Goal: Task Accomplishment & Management: Use online tool/utility

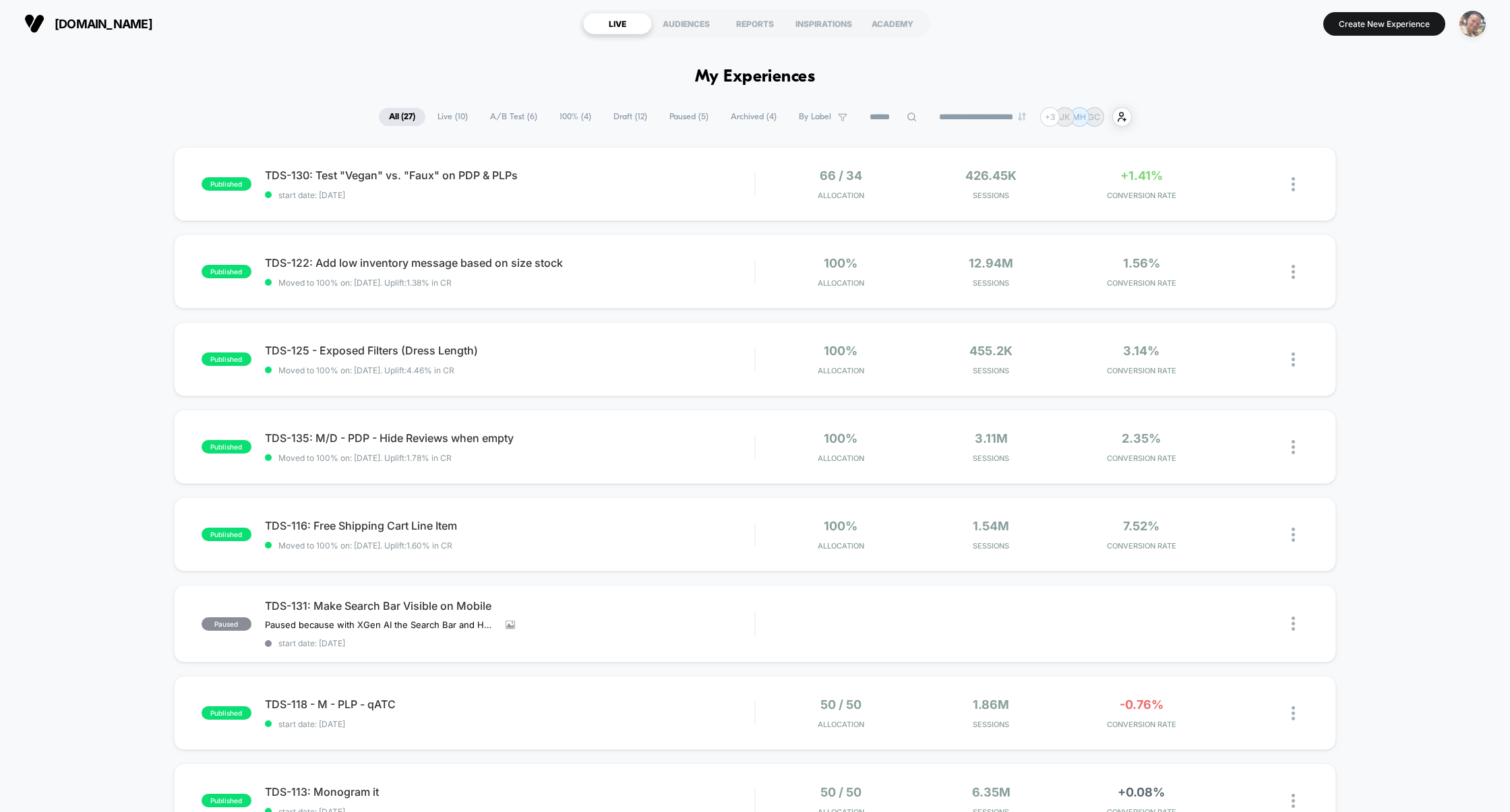
click at [1473, 27] on img "button" at bounding box center [1473, 24] width 27 height 27
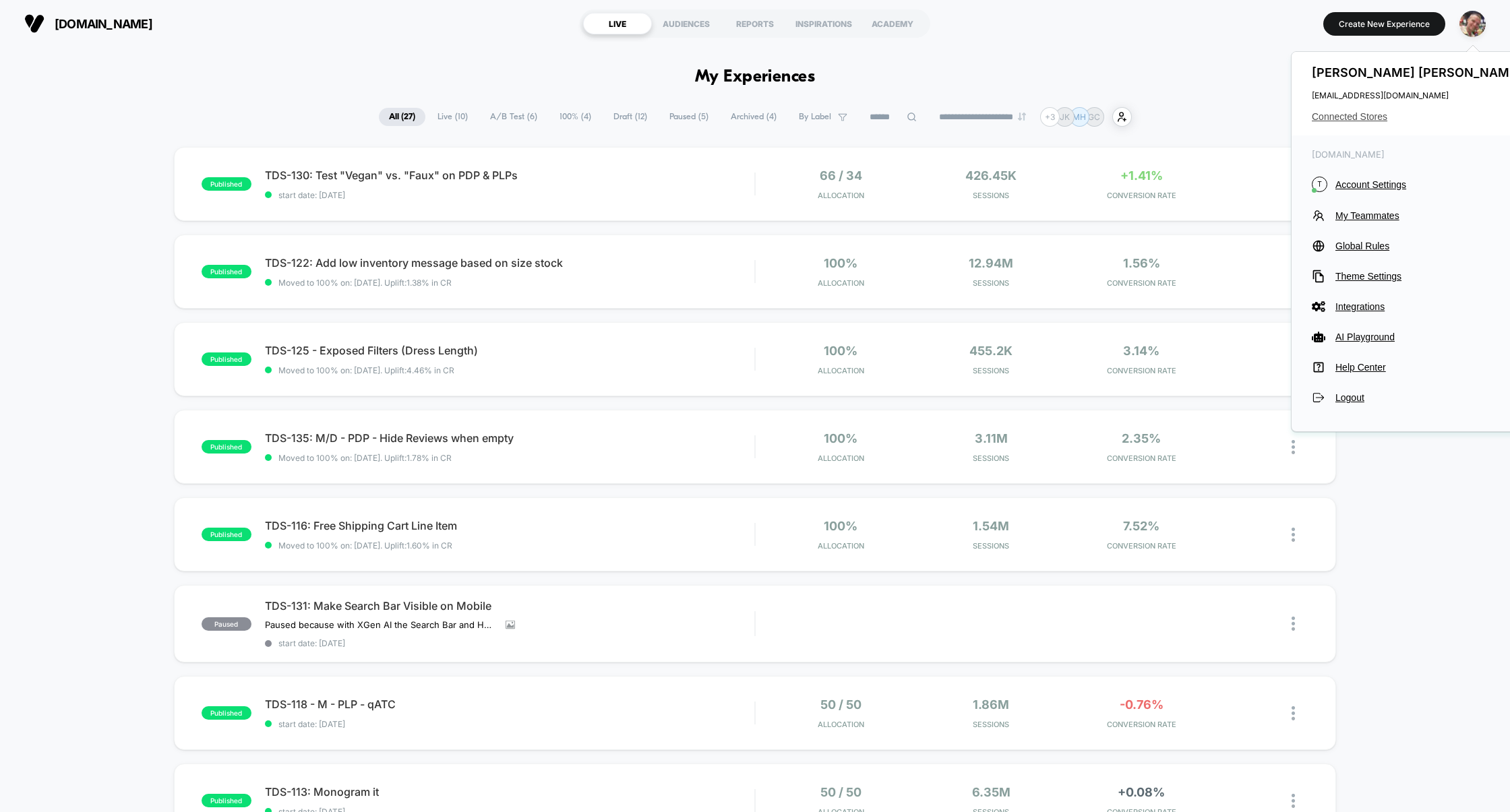
click at [1344, 121] on span "Connected Stores" at bounding box center [1418, 116] width 213 height 10
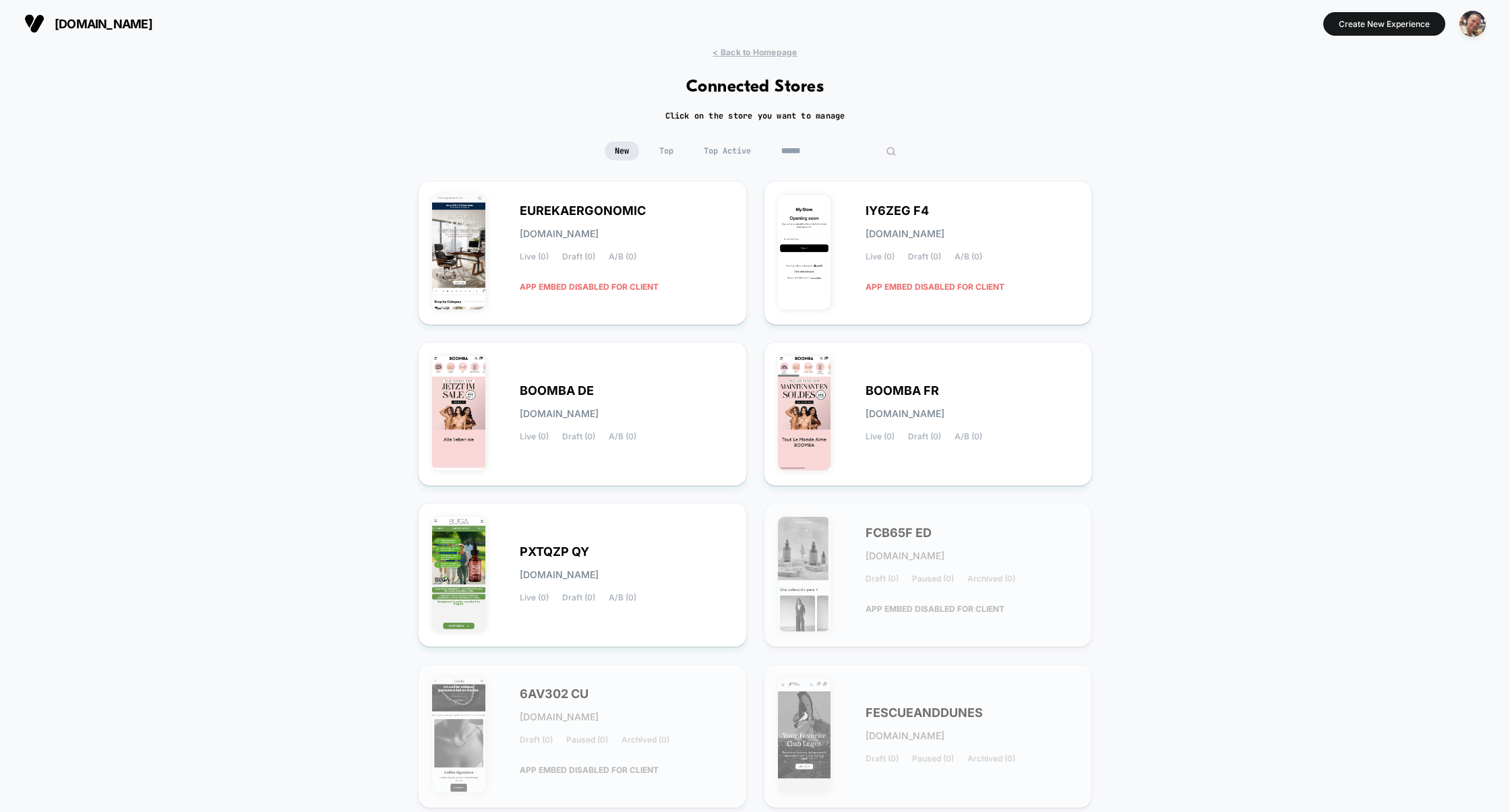
click at [830, 149] on input at bounding box center [838, 150] width 135 height 19
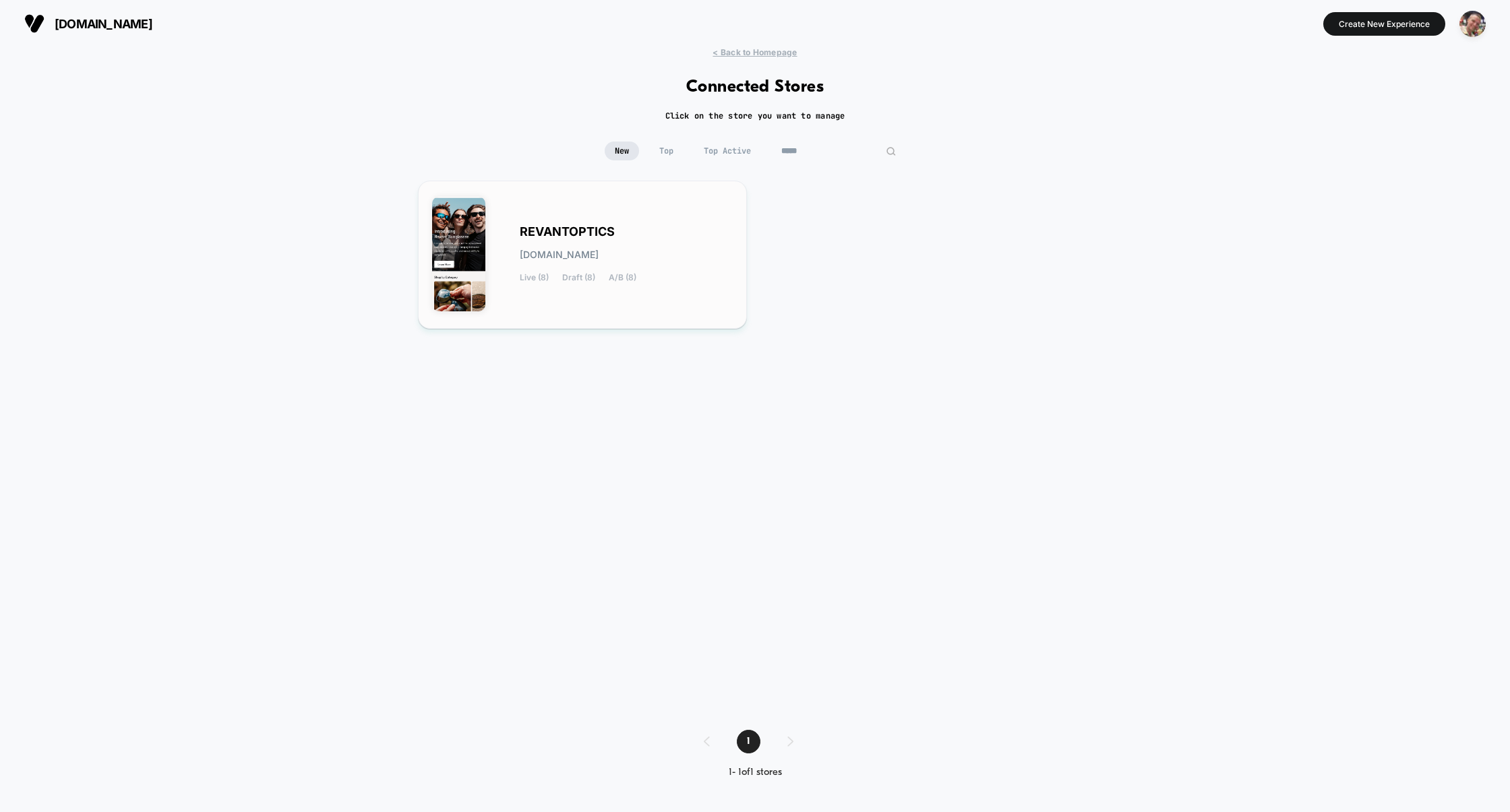
type input "*****"
click at [607, 227] on span "REVANTOPTICS" at bounding box center [567, 231] width 95 height 9
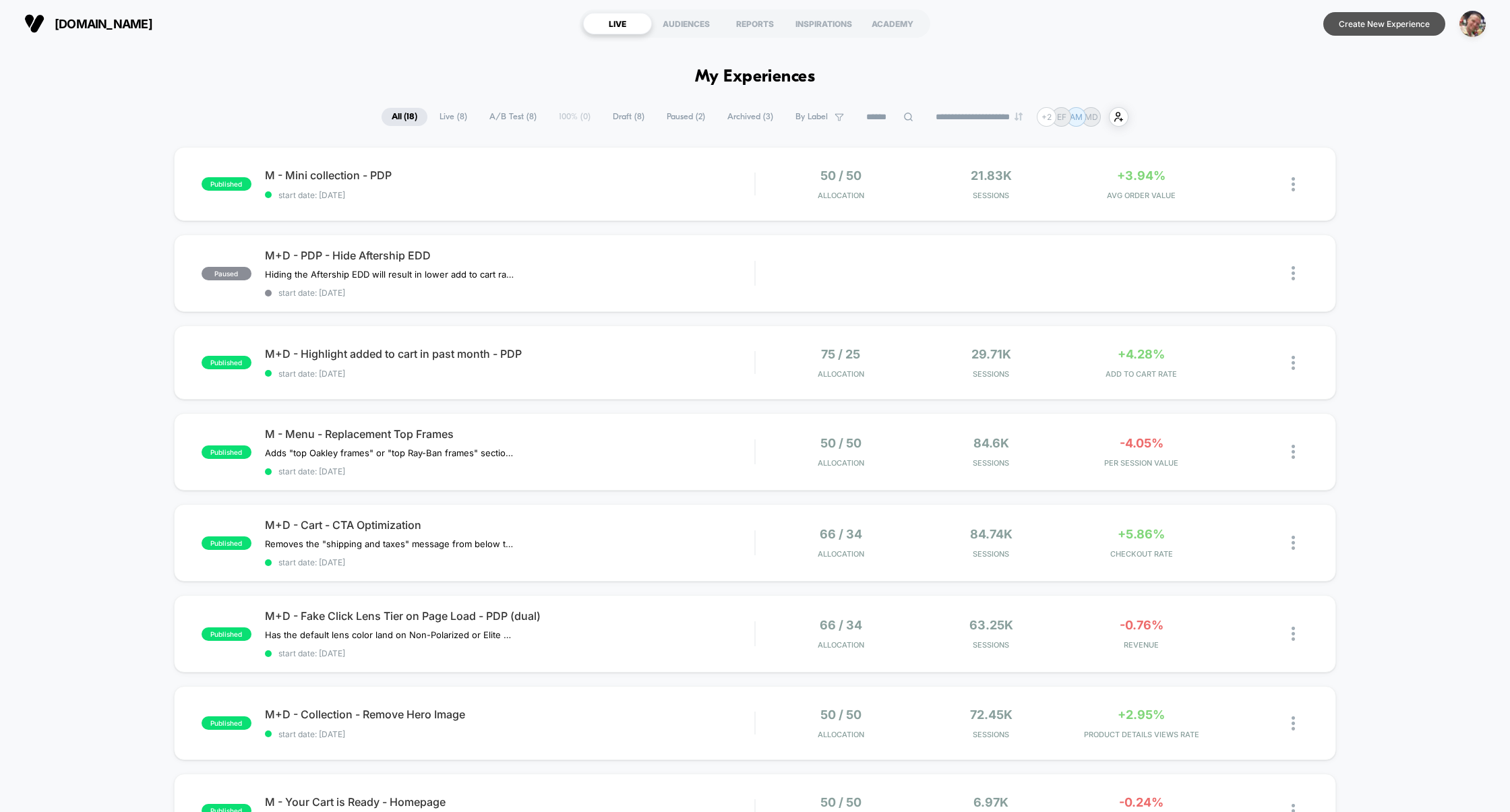
click at [1393, 30] on button "Create New Experience" at bounding box center [1384, 24] width 122 height 24
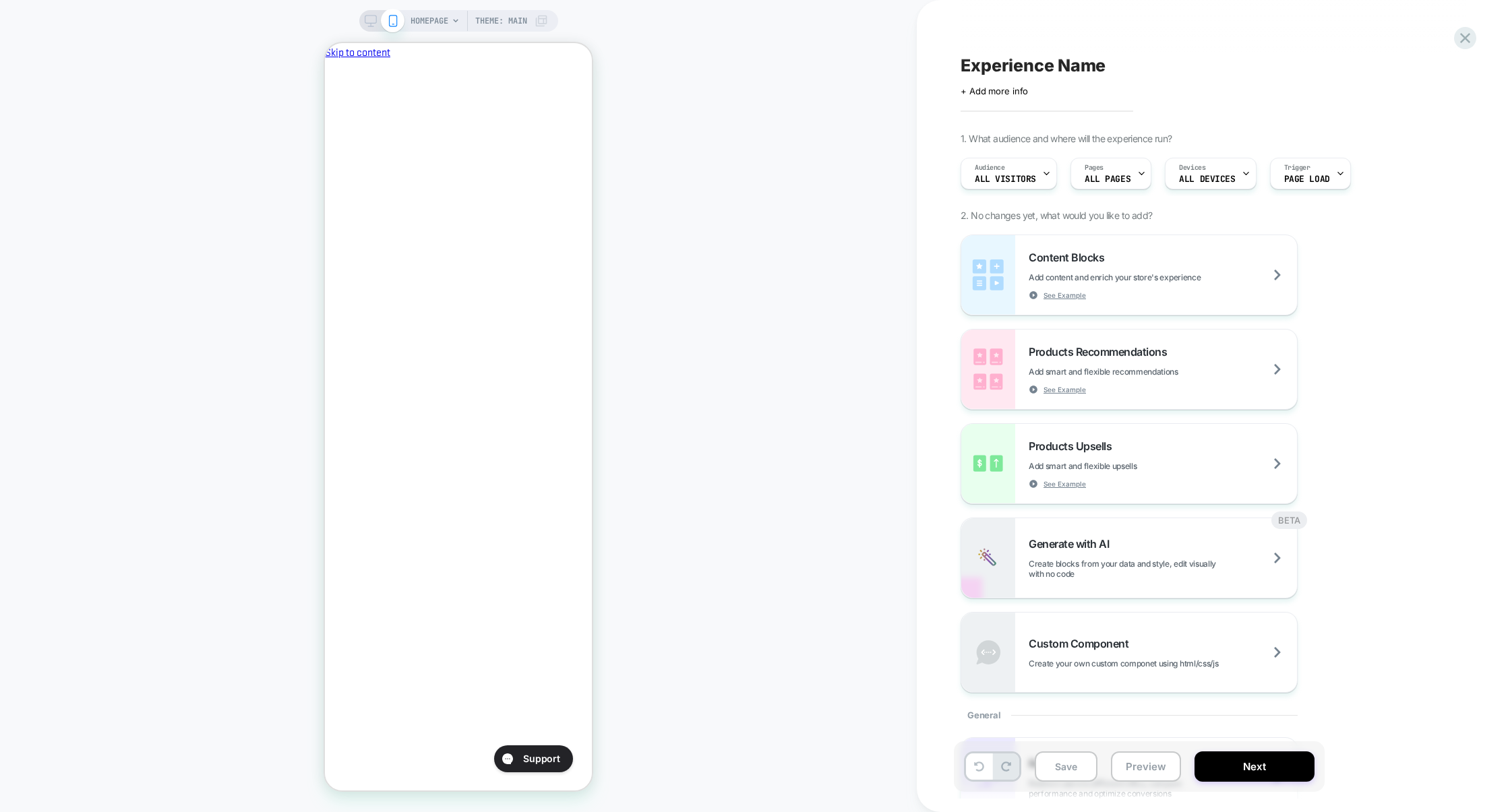
click at [1047, 66] on span "Experience Name" at bounding box center [1033, 65] width 145 height 20
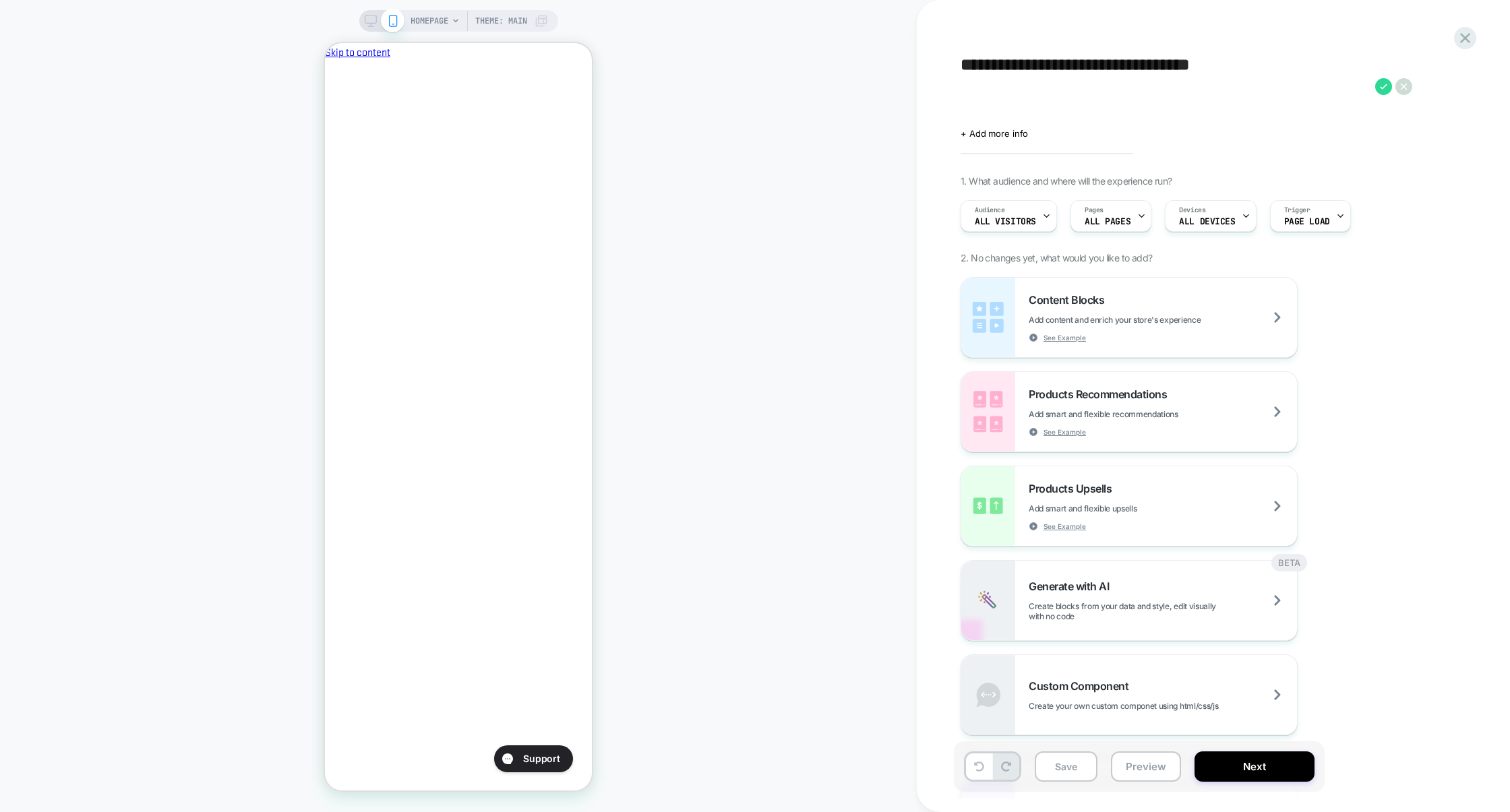
click at [961, 64] on textarea "**********" at bounding box center [1164, 87] width 408 height 63
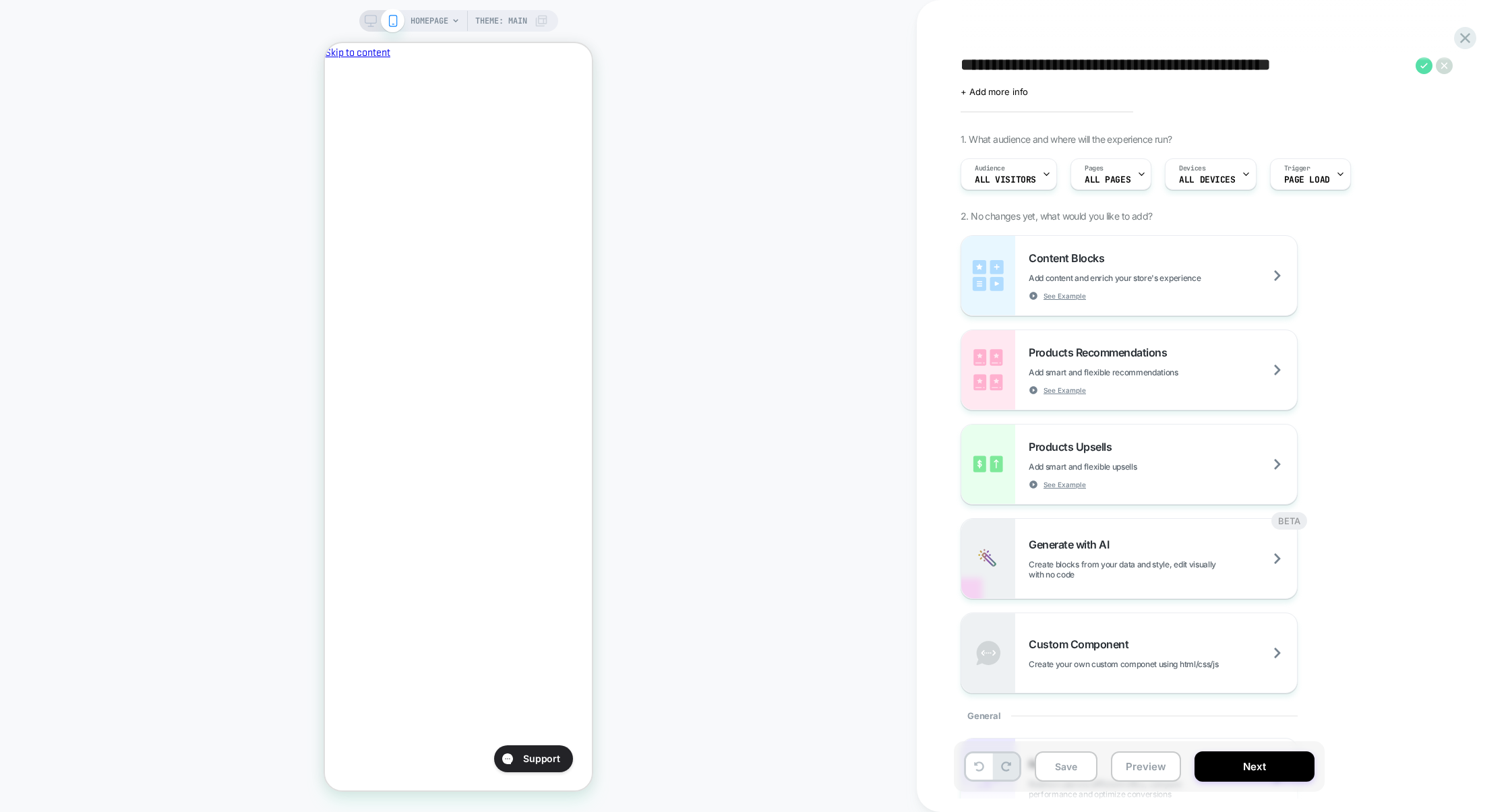
type textarea "**********"
click at [1420, 68] on icon at bounding box center [1424, 66] width 17 height 17
click at [1095, 168] on span "Pages" at bounding box center [1093, 167] width 19 height 9
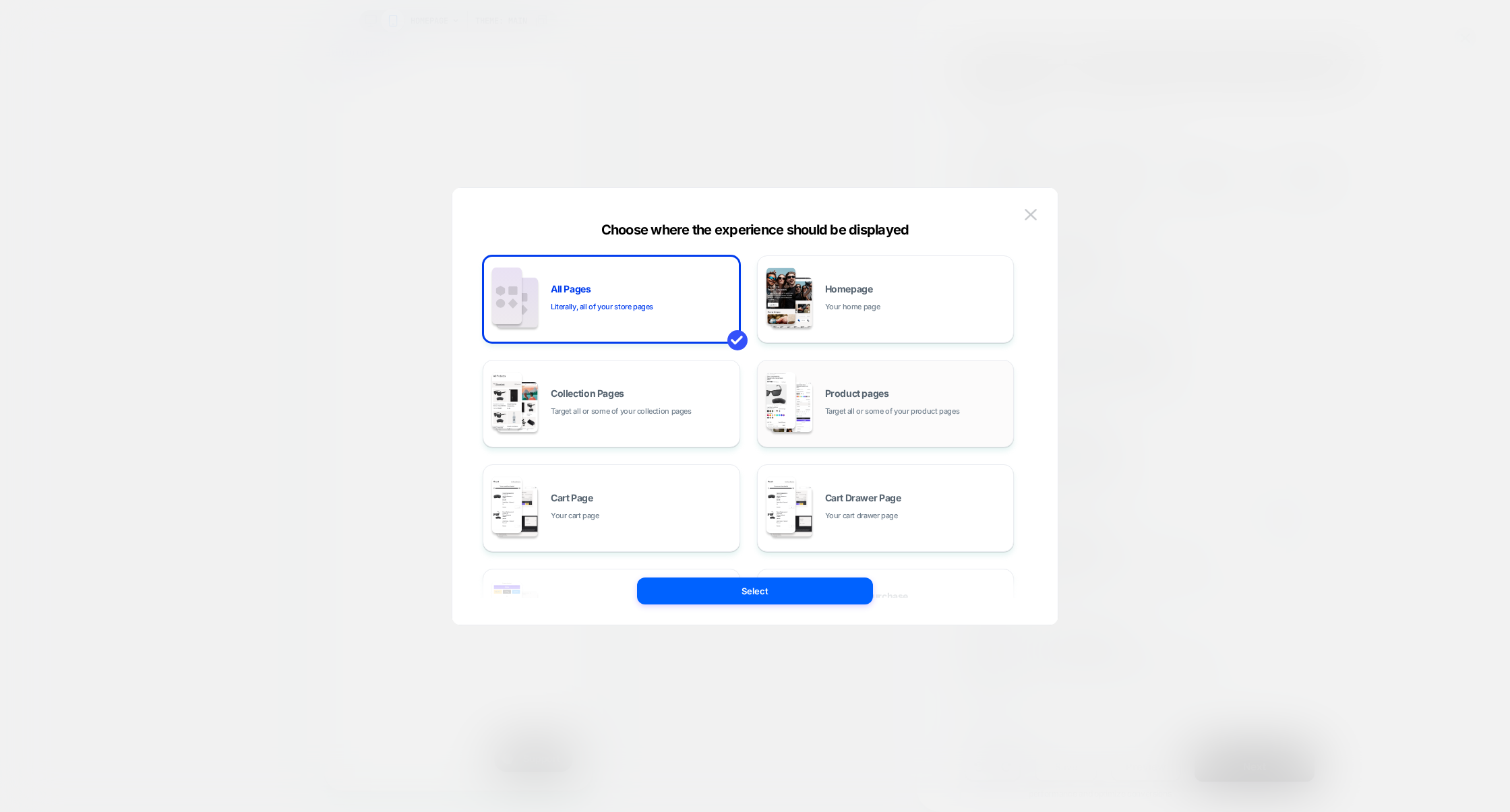
click at [843, 408] on span "Target all or some of your product pages" at bounding box center [892, 412] width 135 height 13
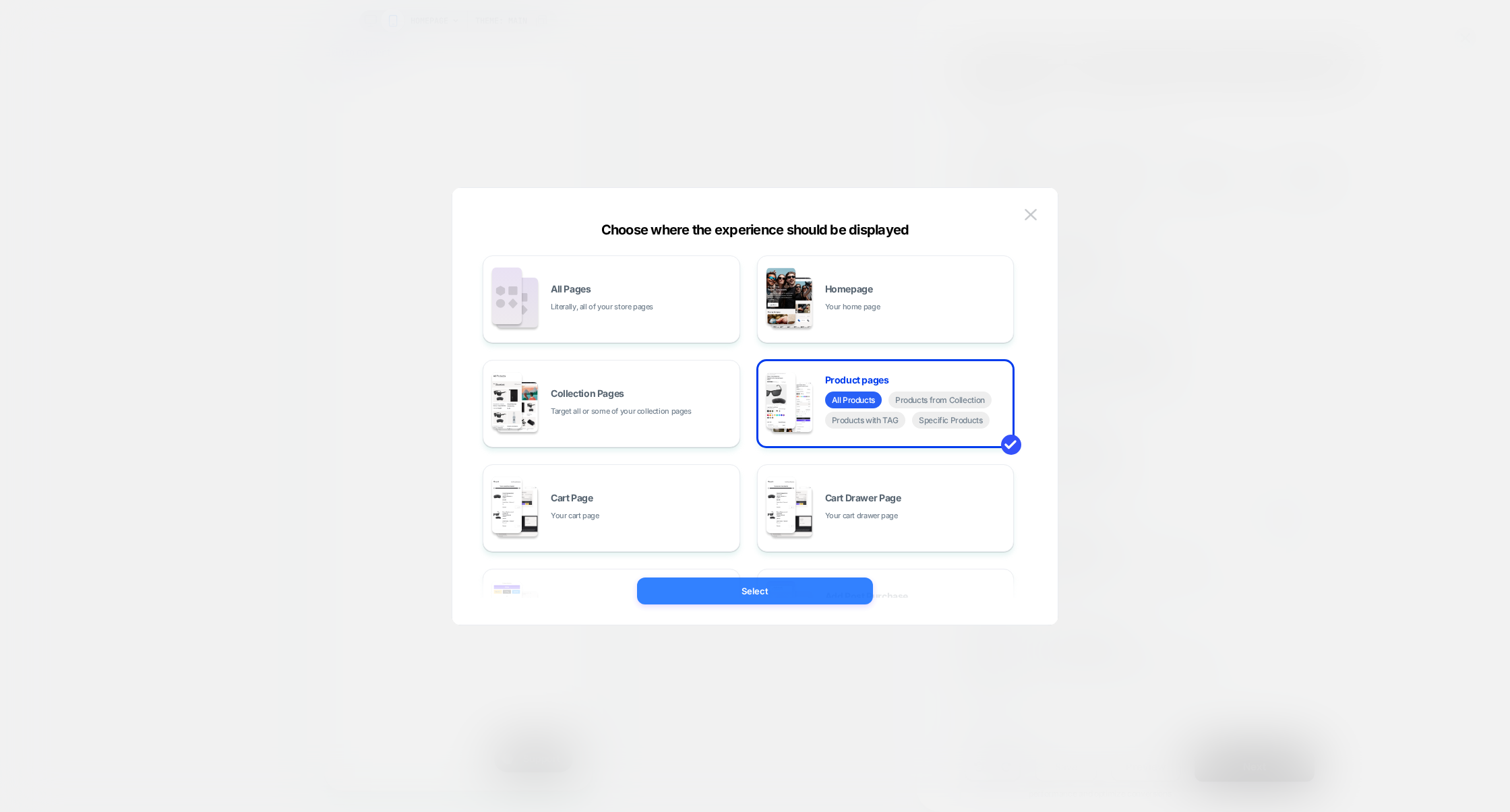
click at [740, 579] on button "Select" at bounding box center [754, 590] width 236 height 27
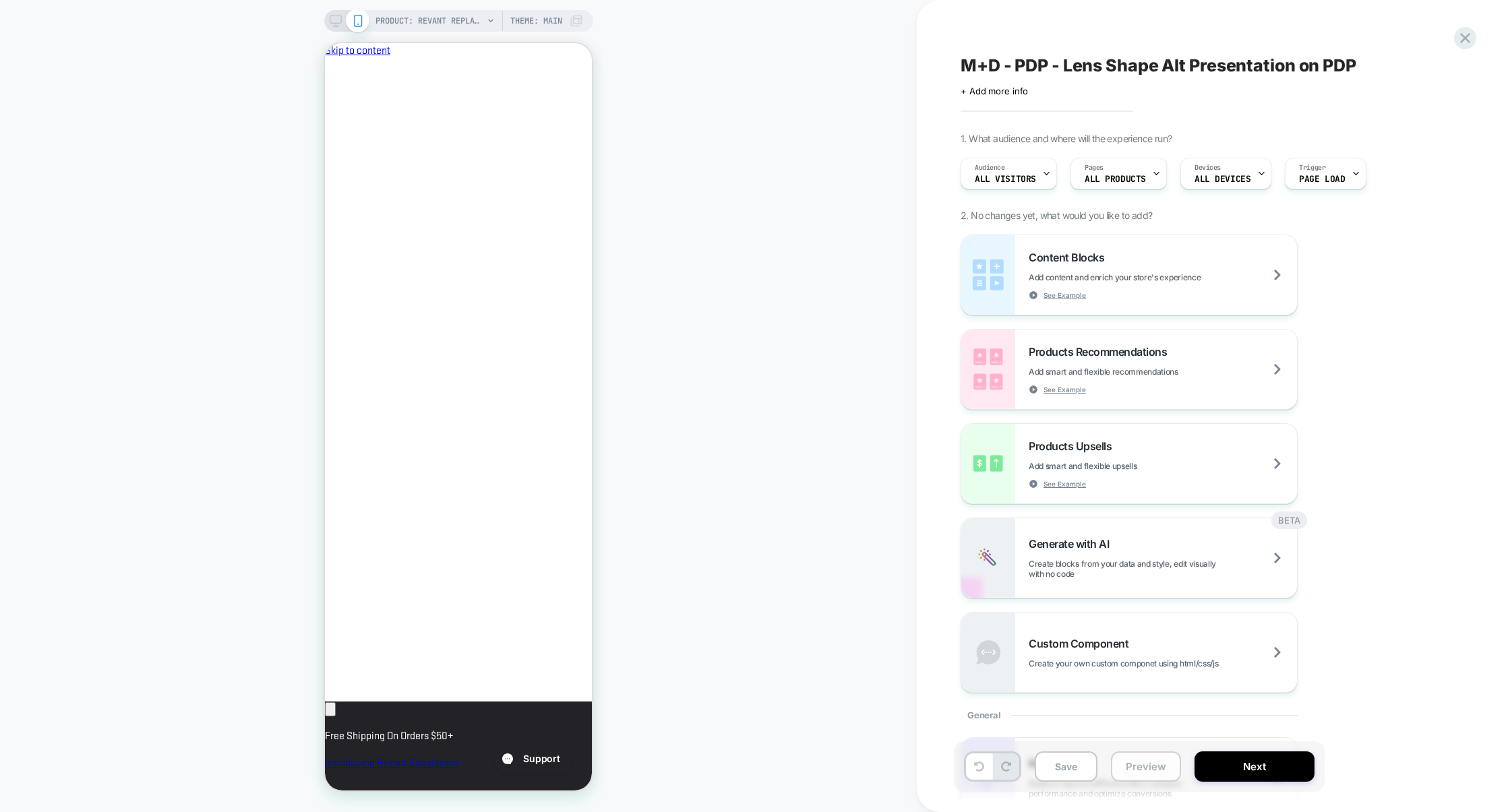
click at [1158, 771] on button "Preview" at bounding box center [1146, 766] width 70 height 30
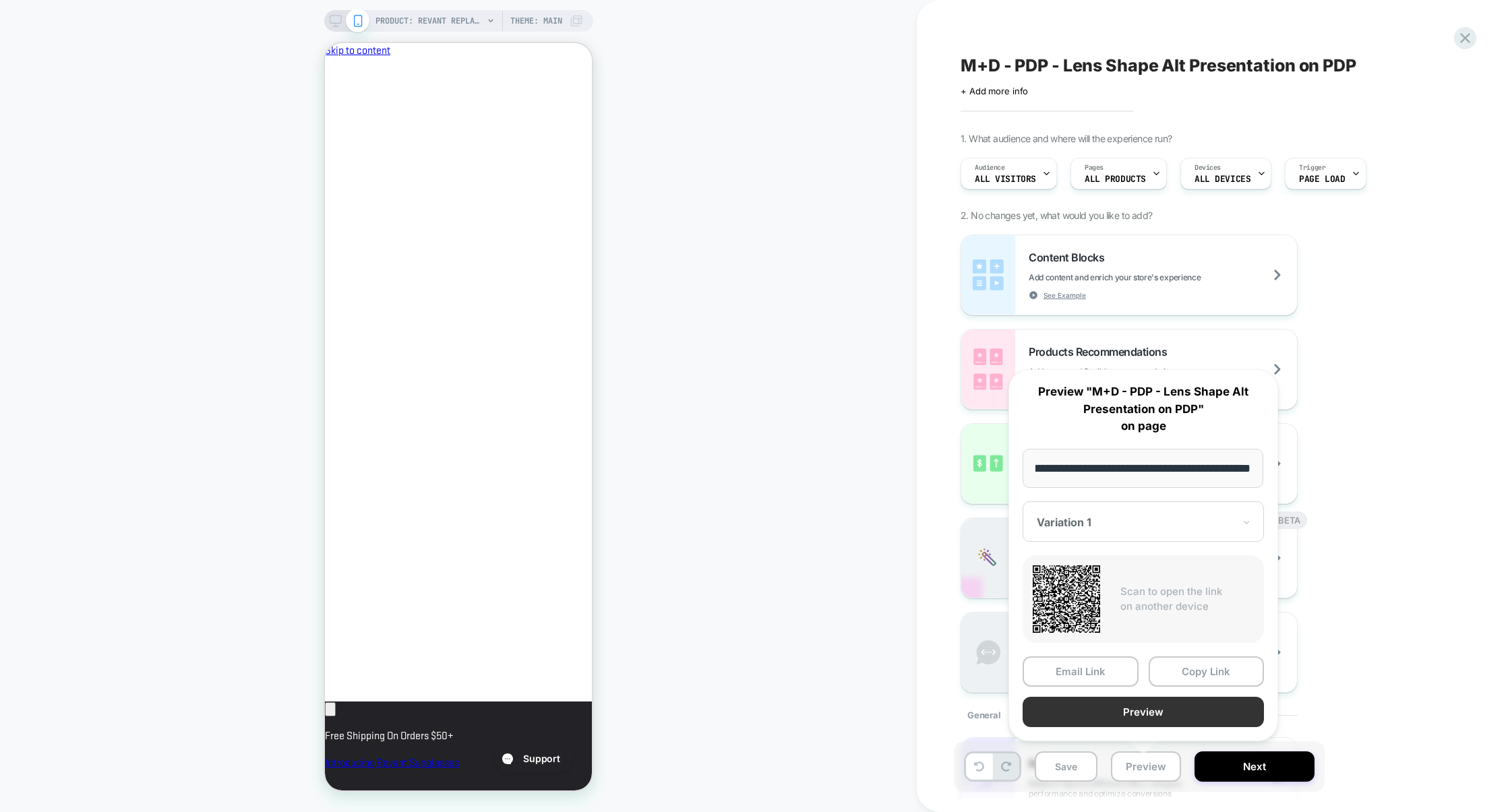
scroll to position [0, 0]
click at [1142, 704] on button "Preview" at bounding box center [1143, 711] width 241 height 30
